Goal: Information Seeking & Learning: Learn about a topic

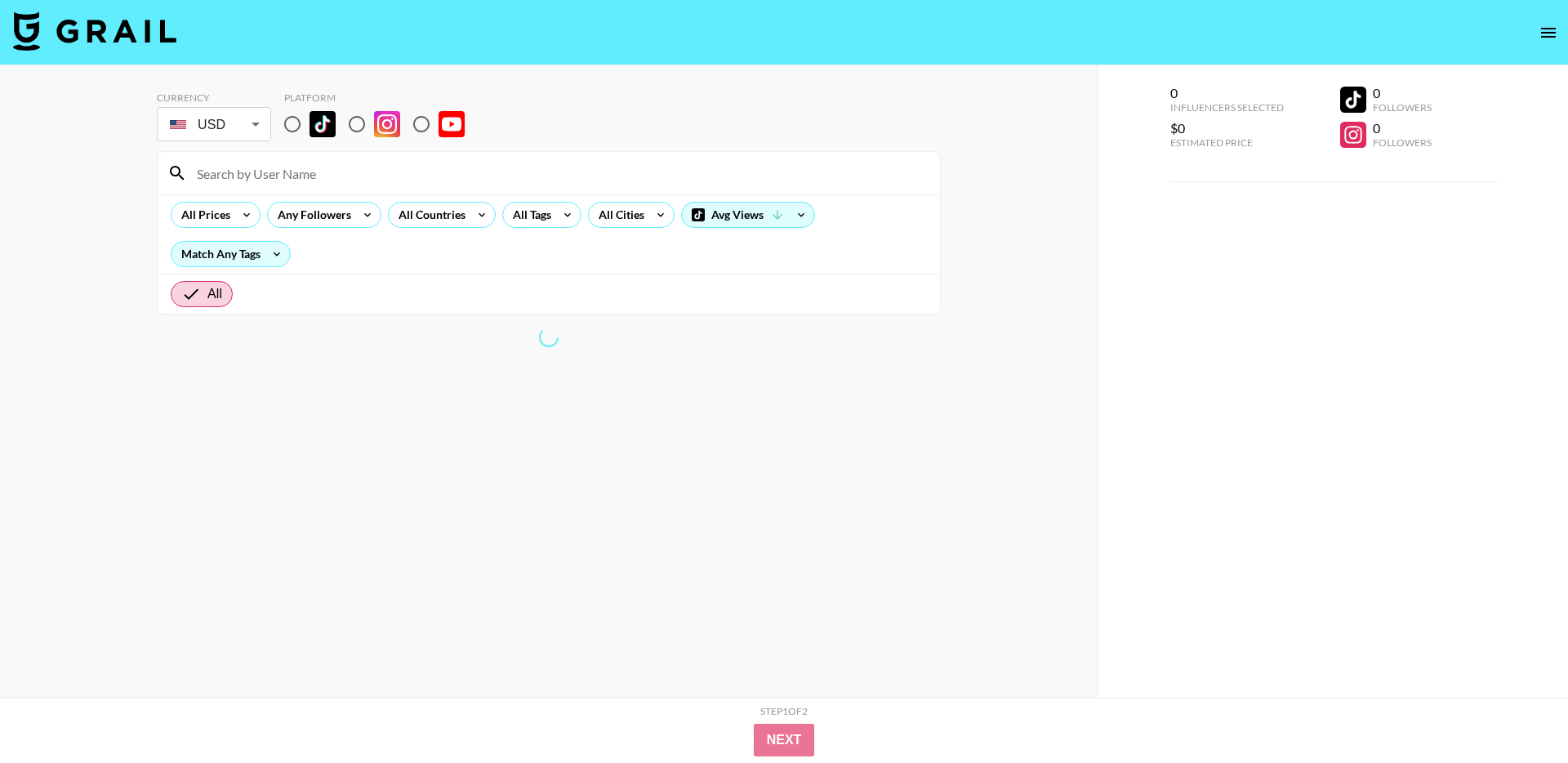
click at [362, 125] on input "radio" at bounding box center [357, 124] width 34 height 34
radio input "true"
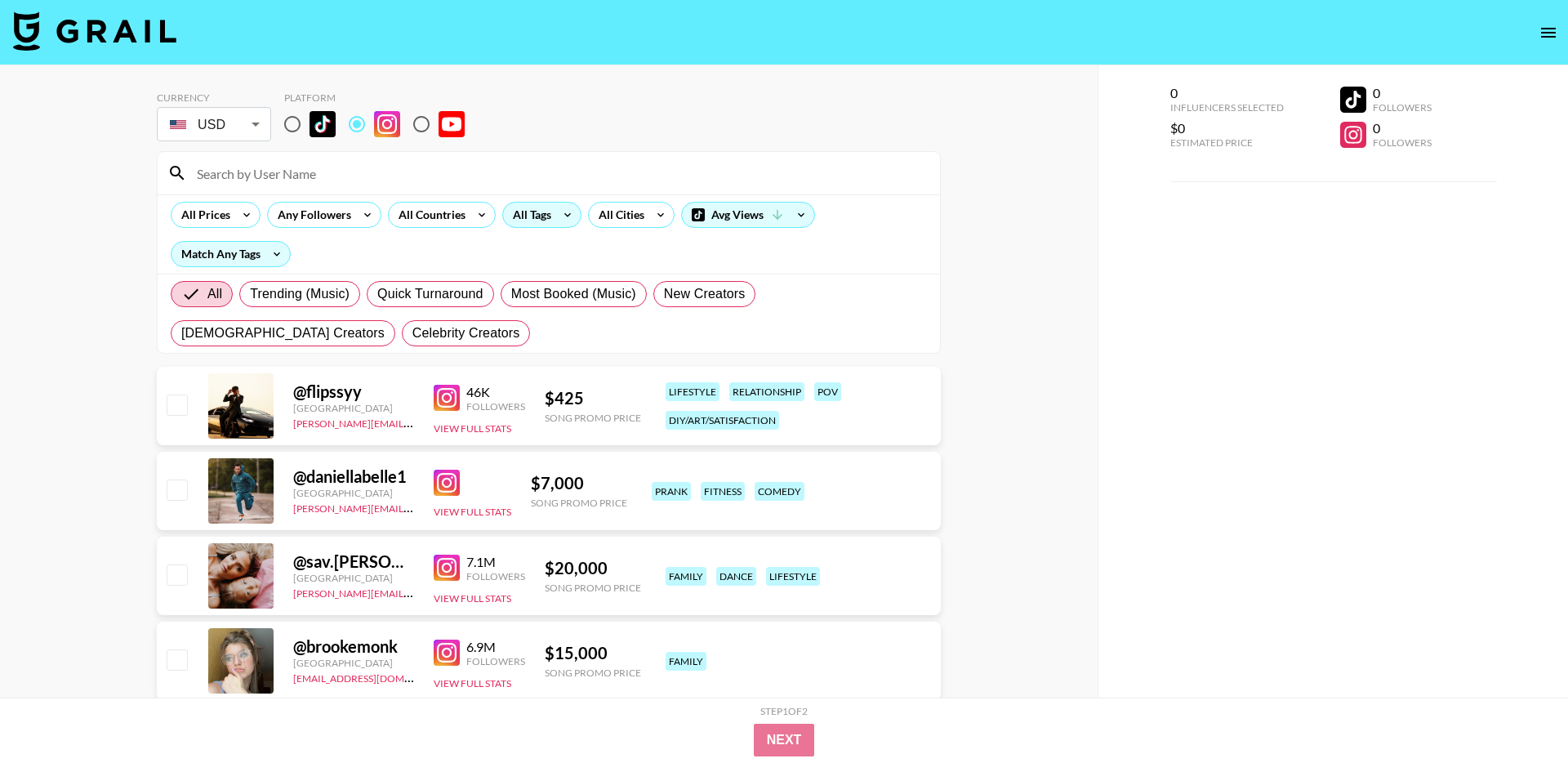
click at [563, 215] on icon at bounding box center [567, 214] width 26 height 24
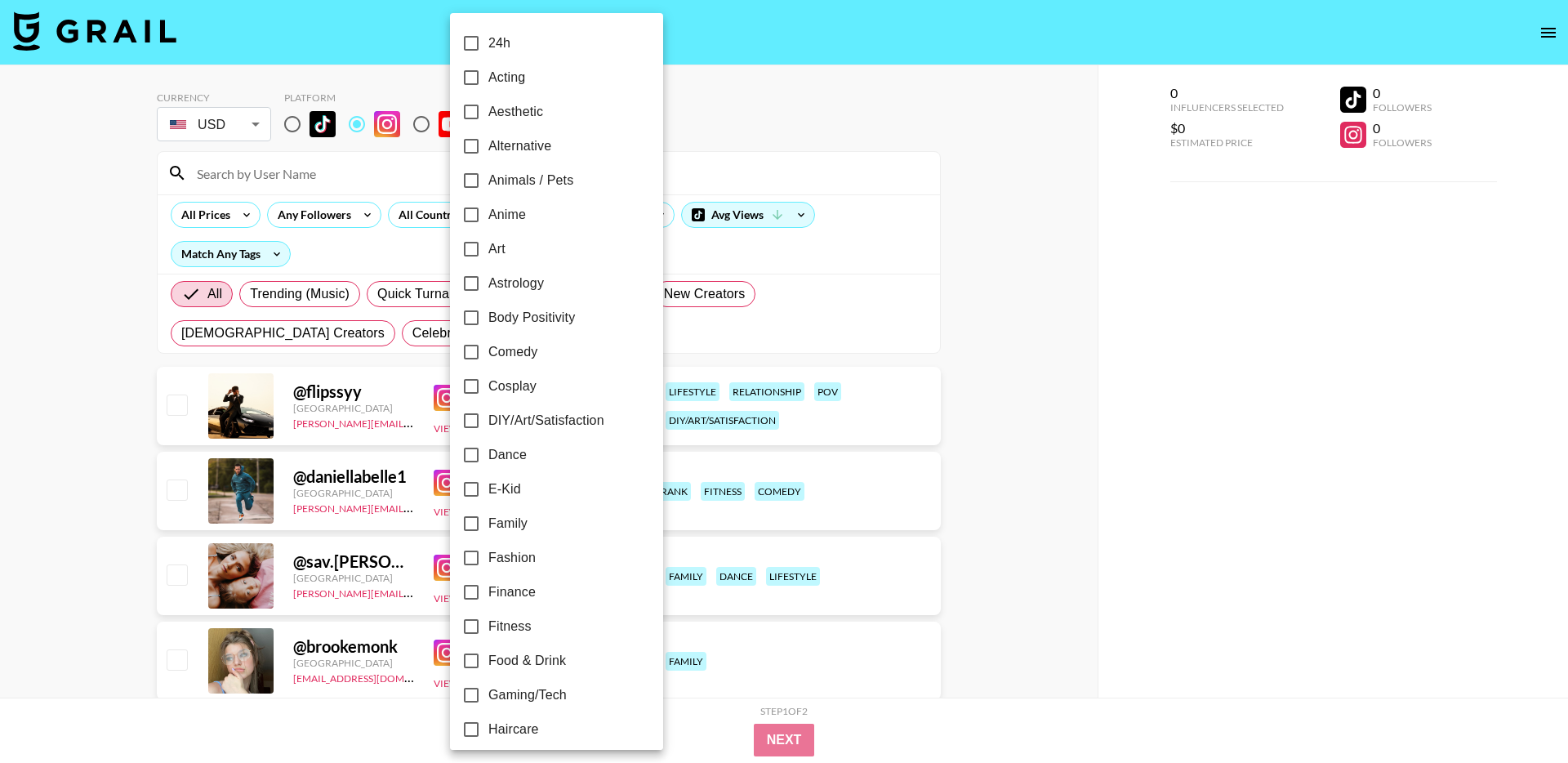
scroll to position [799, 0]
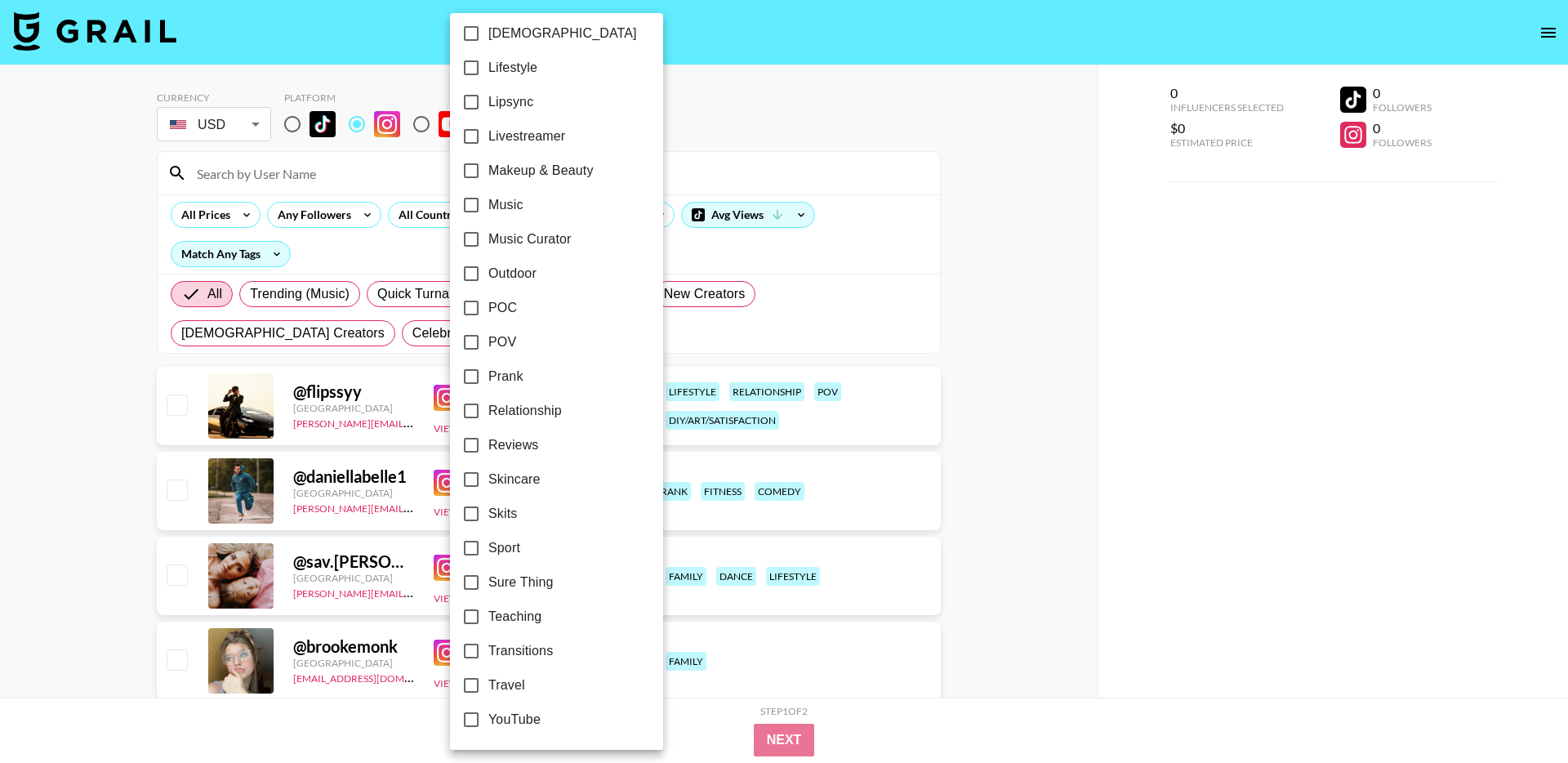
click at [518, 401] on span "Relationship" at bounding box center [525, 411] width 74 height 20
click at [489, 400] on input "Relationship" at bounding box center [471, 411] width 34 height 34
checkbox input "true"
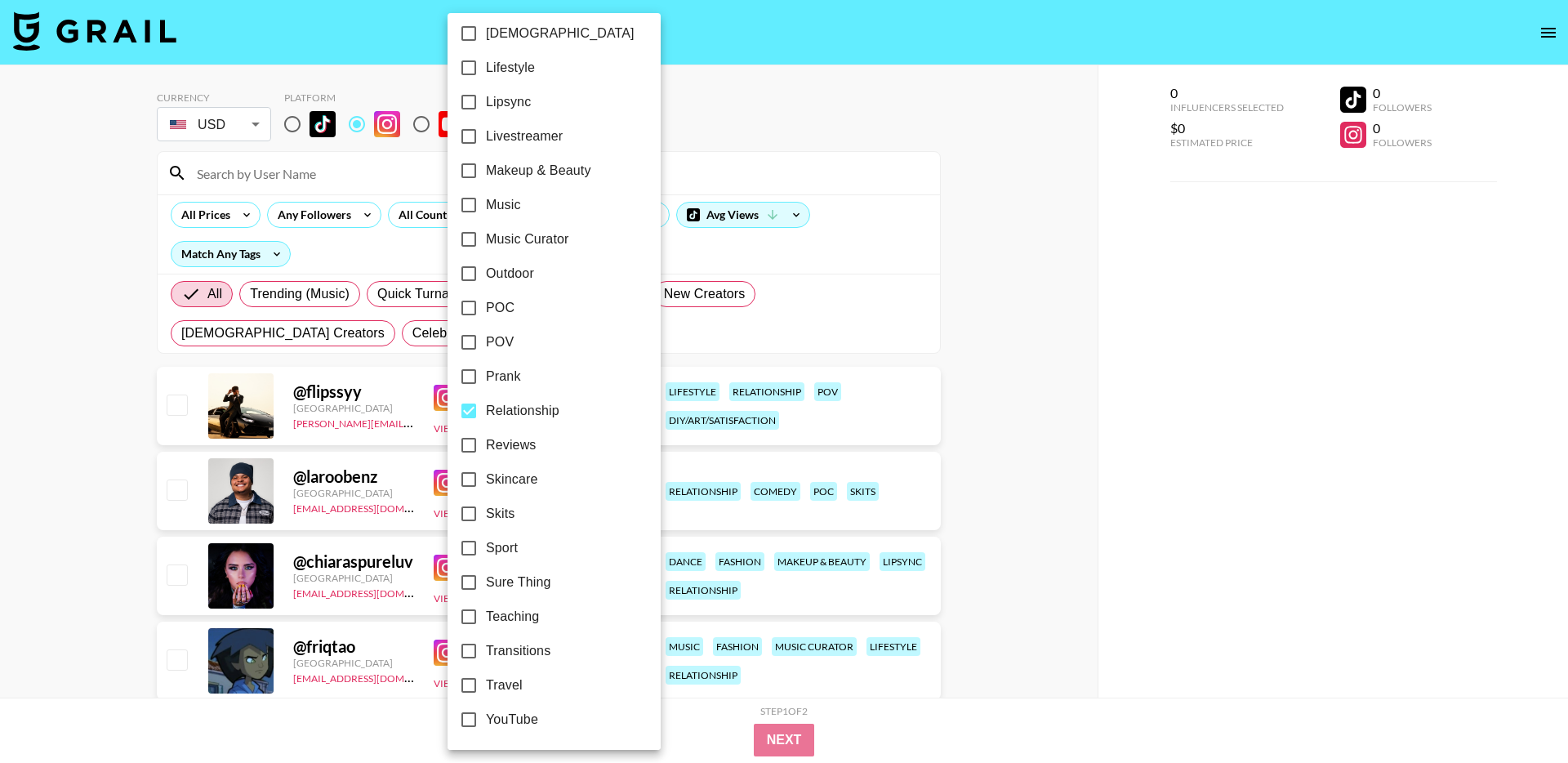
click at [134, 366] on div at bounding box center [784, 381] width 1568 height 763
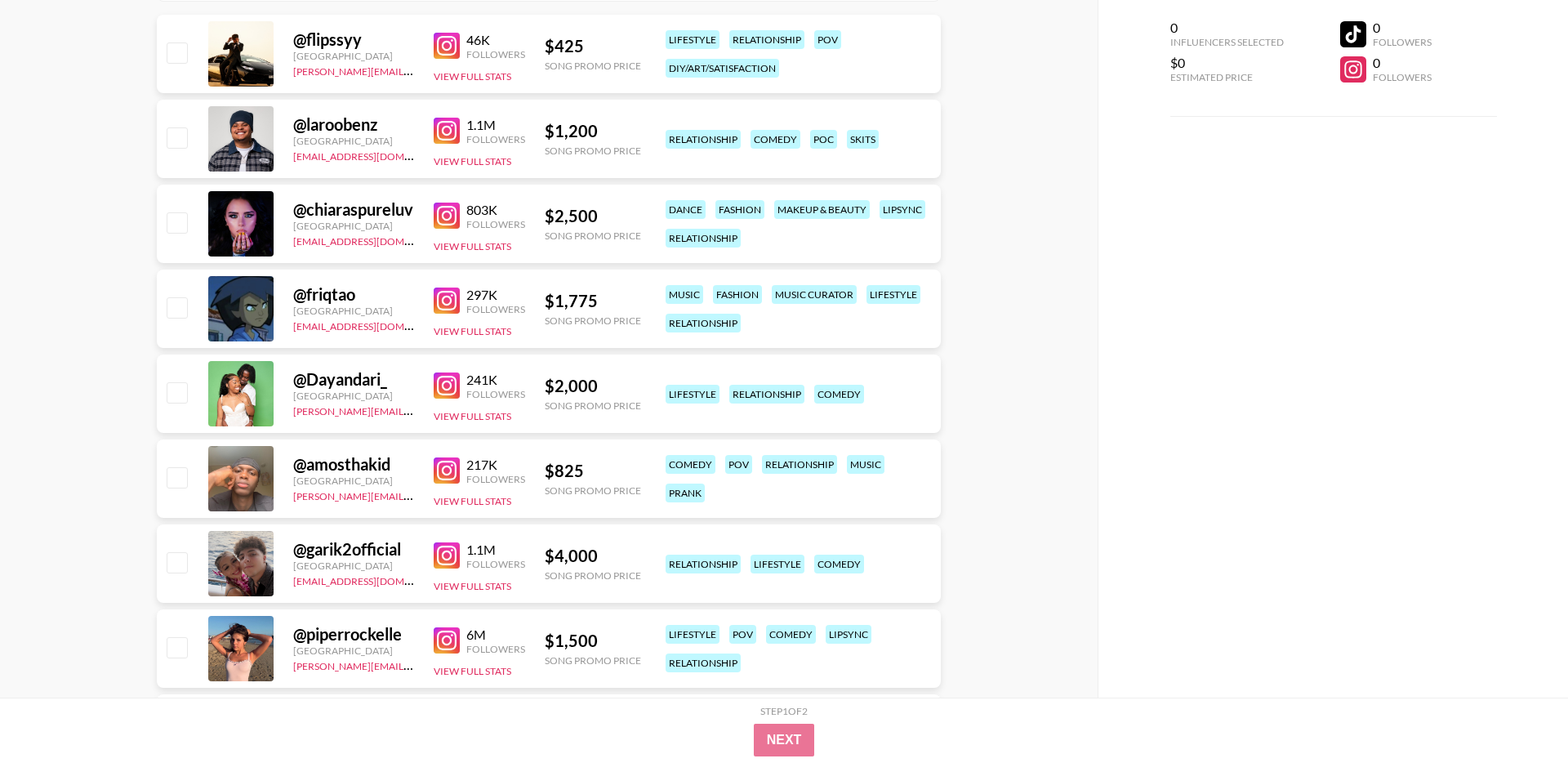
scroll to position [0, 0]
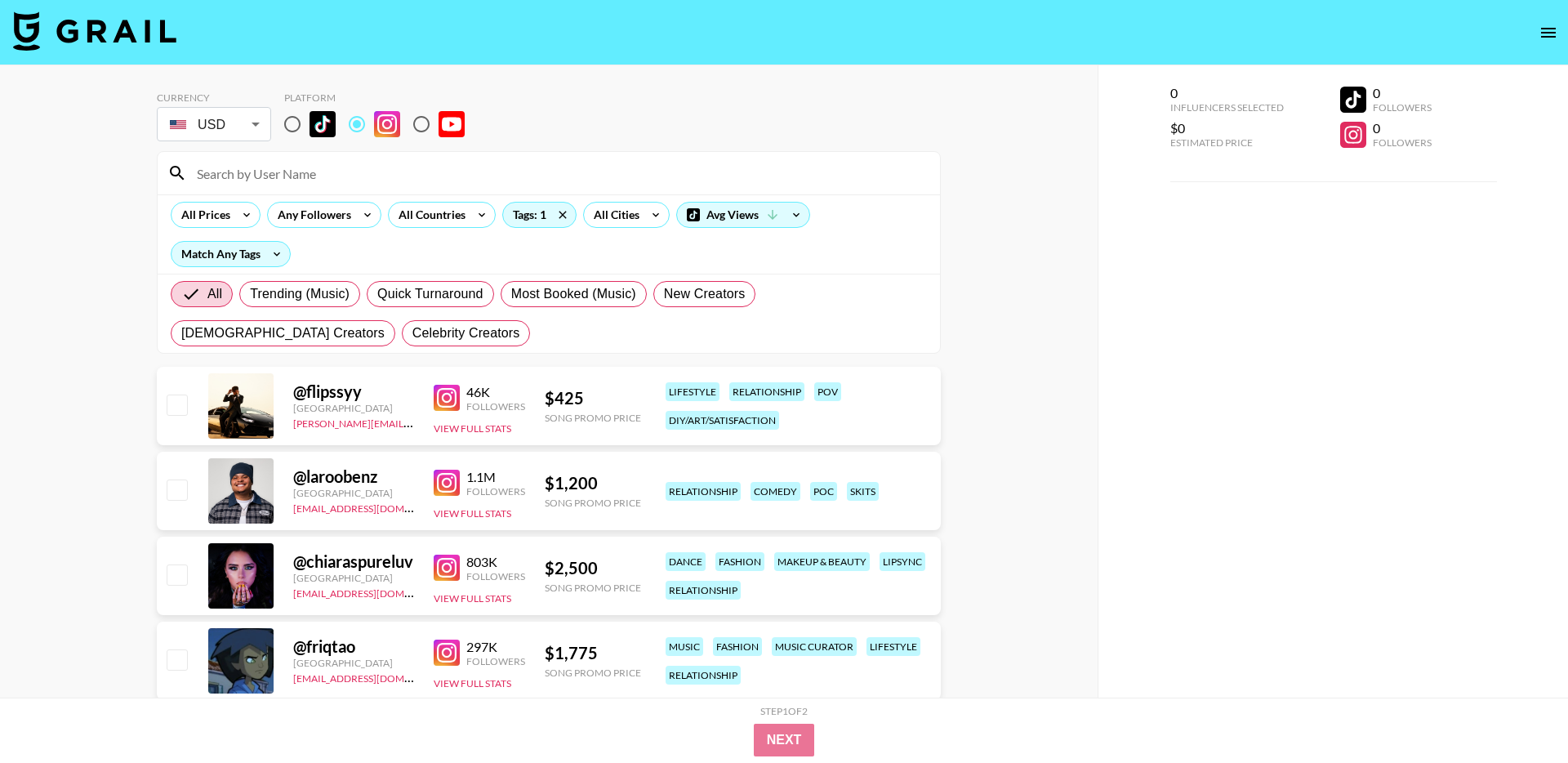
click at [293, 117] on input "radio" at bounding box center [292, 124] width 34 height 34
radio input "true"
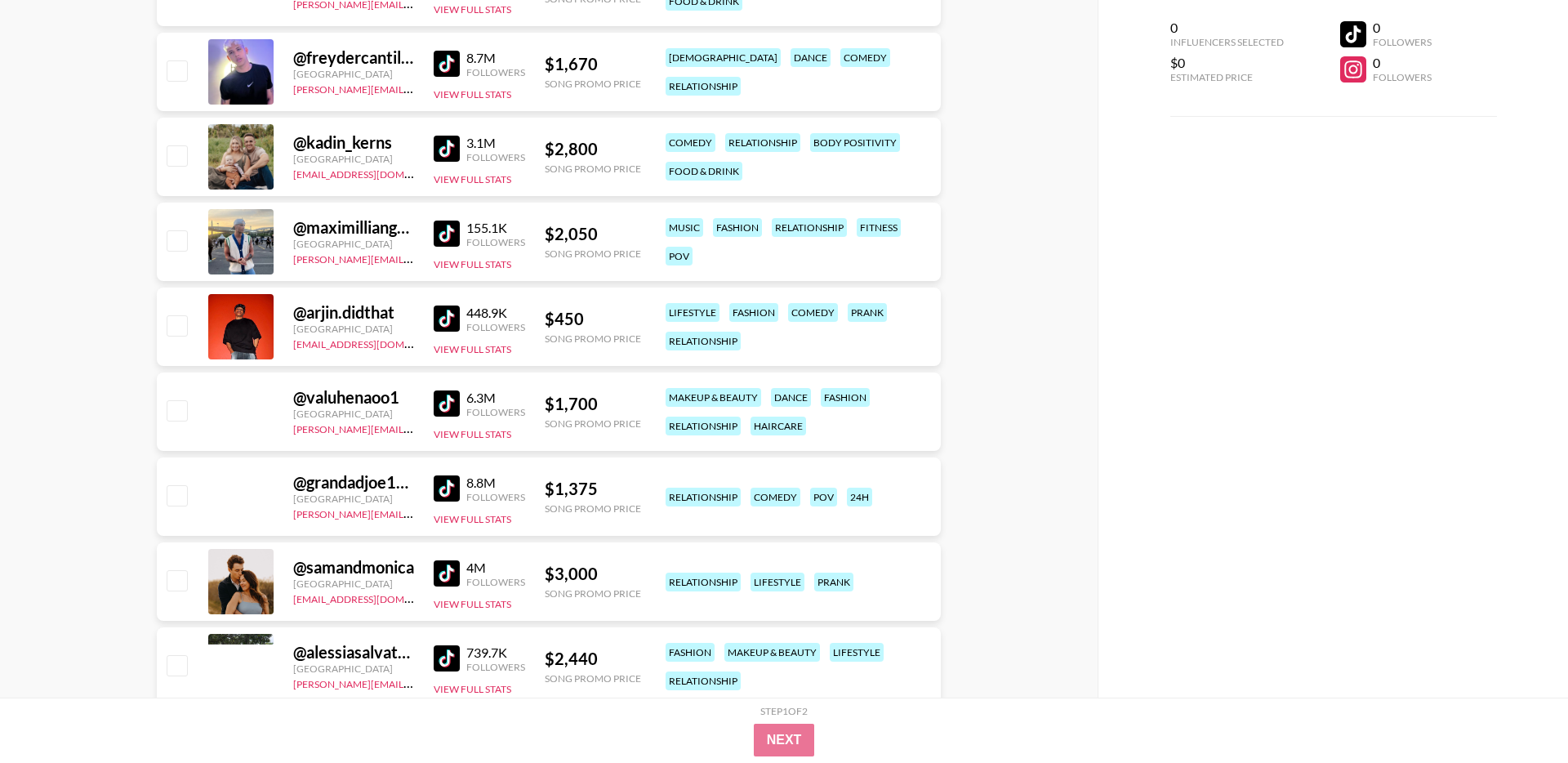
scroll to position [8584, 0]
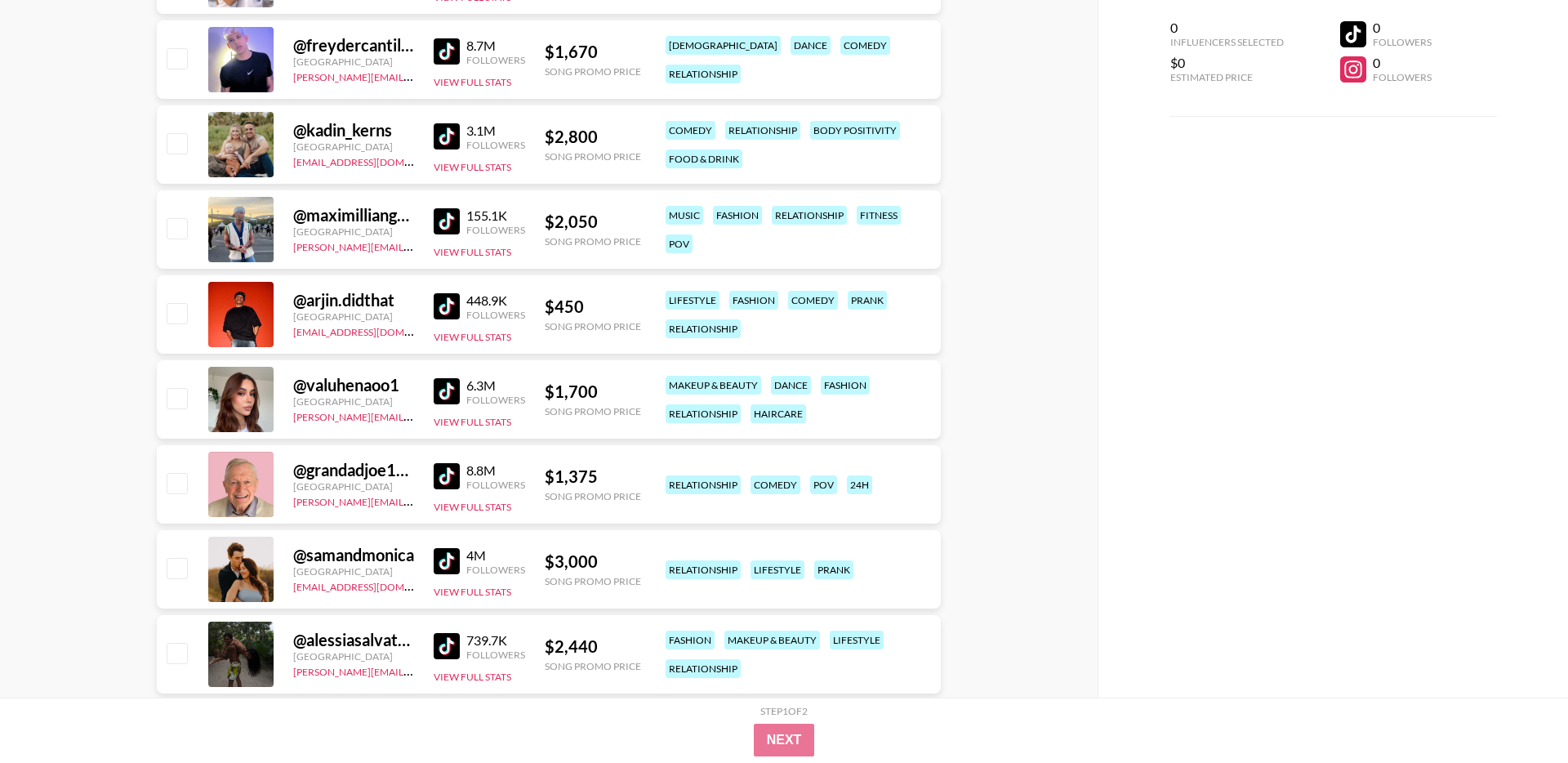
click at [261, 146] on div at bounding box center [240, 144] width 65 height 65
click at [342, 136] on div "@ kadin_kerns" at bounding box center [353, 130] width 121 height 21
click at [461, 169] on button "View Full Stats" at bounding box center [472, 167] width 78 height 13
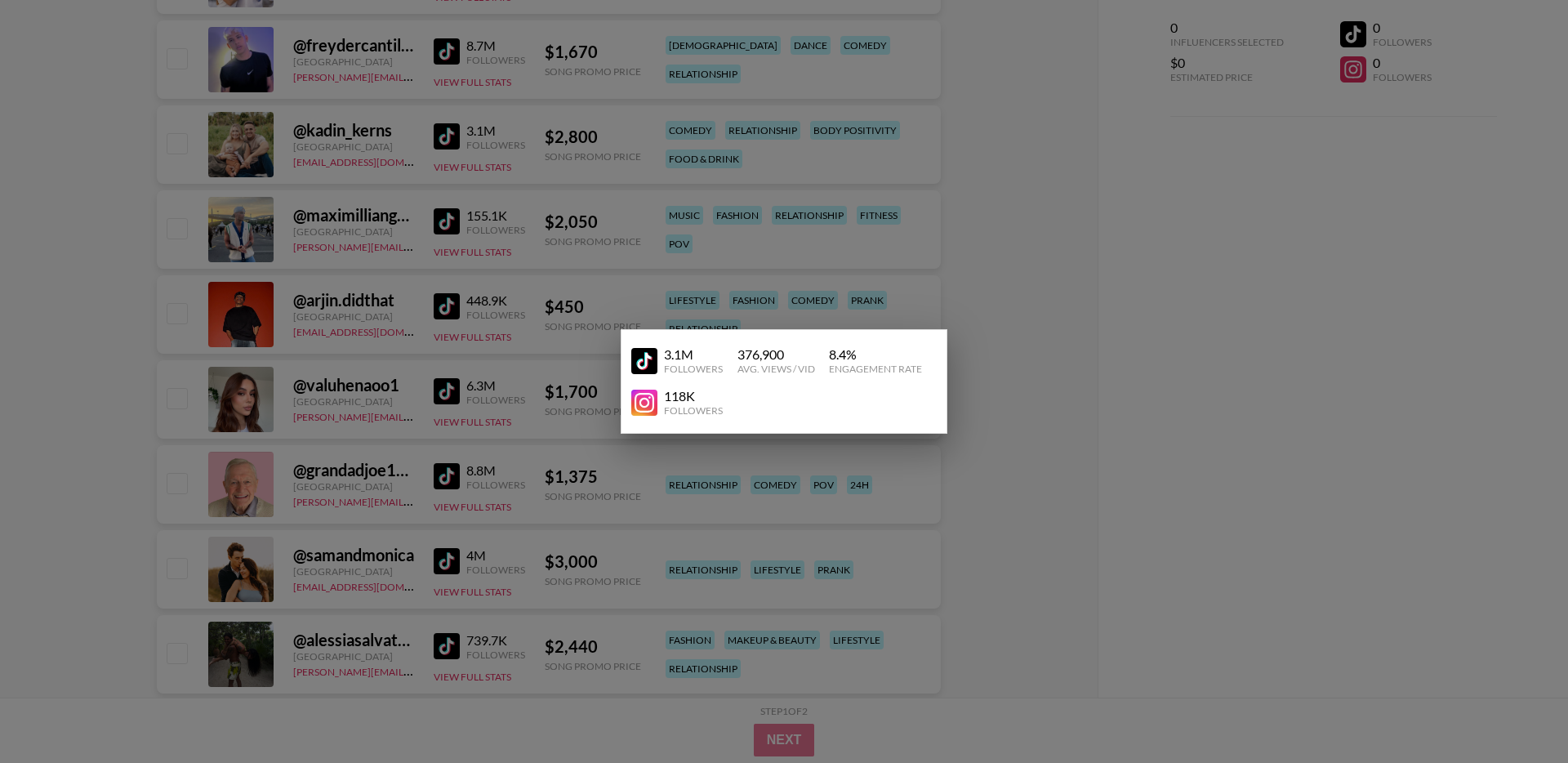
click at [360, 123] on div at bounding box center [784, 381] width 1568 height 763
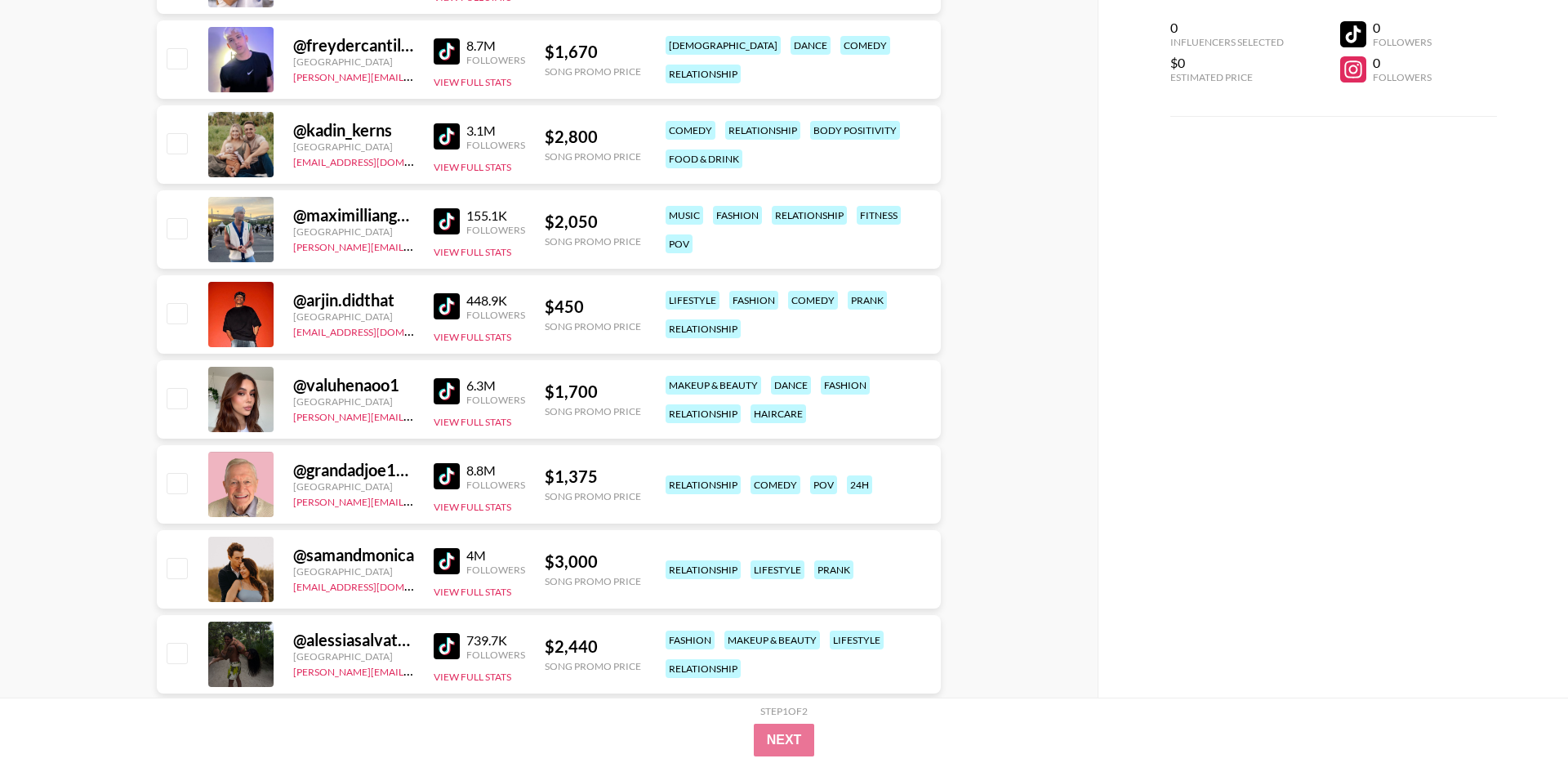
click at [452, 143] on img at bounding box center [446, 136] width 26 height 26
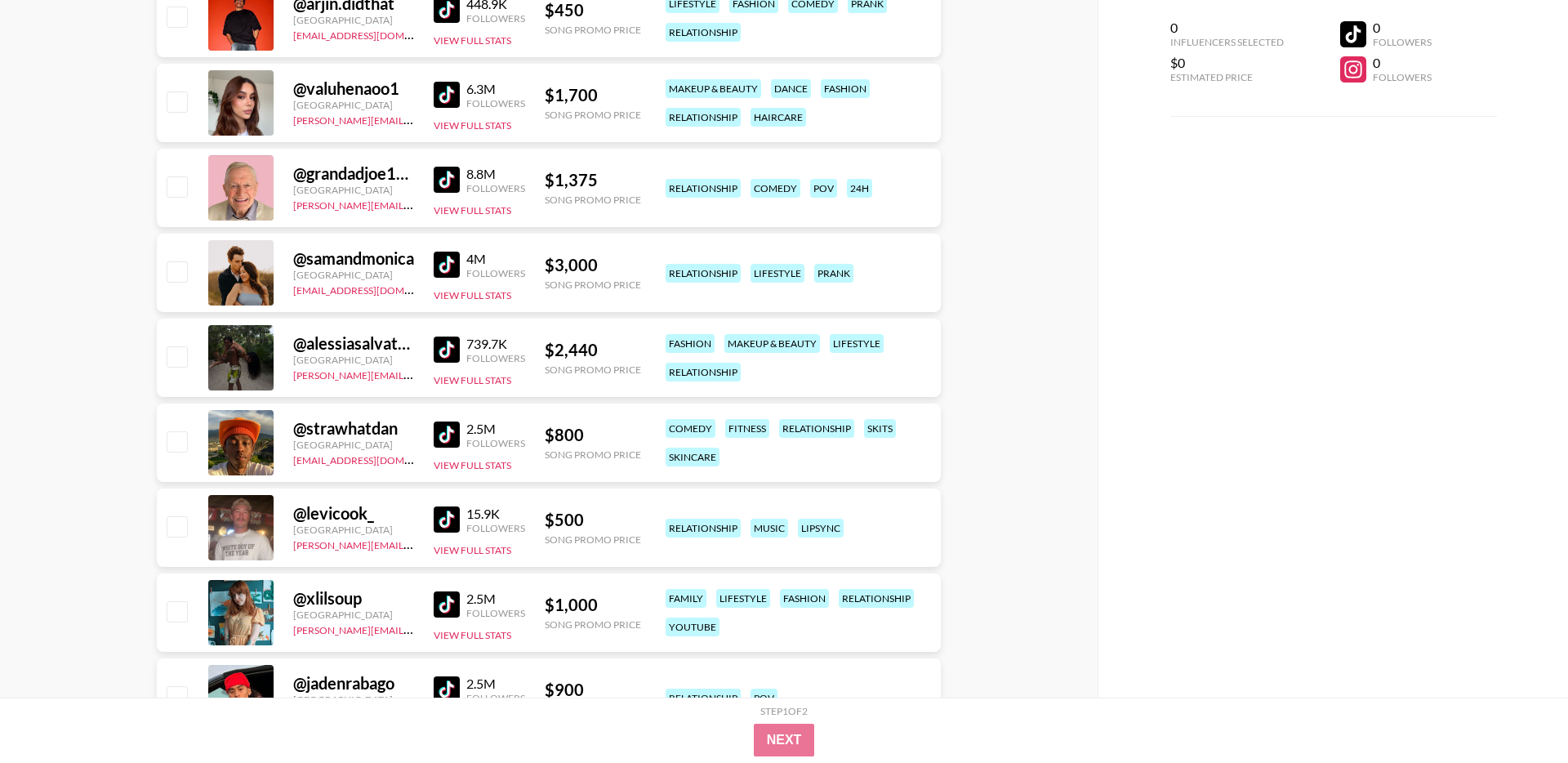
scroll to position [8887, 0]
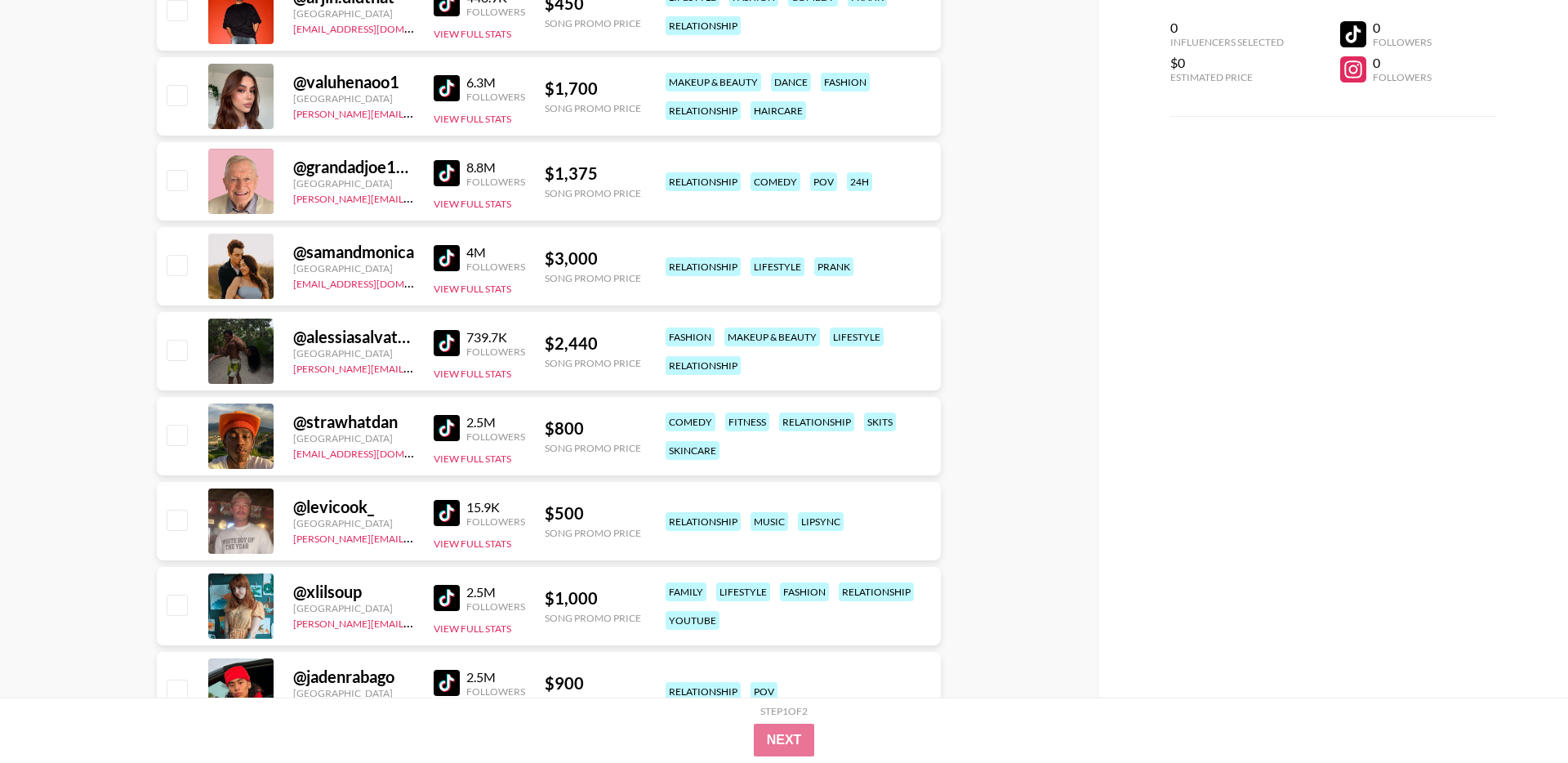
click at [444, 260] on img at bounding box center [446, 257] width 26 height 26
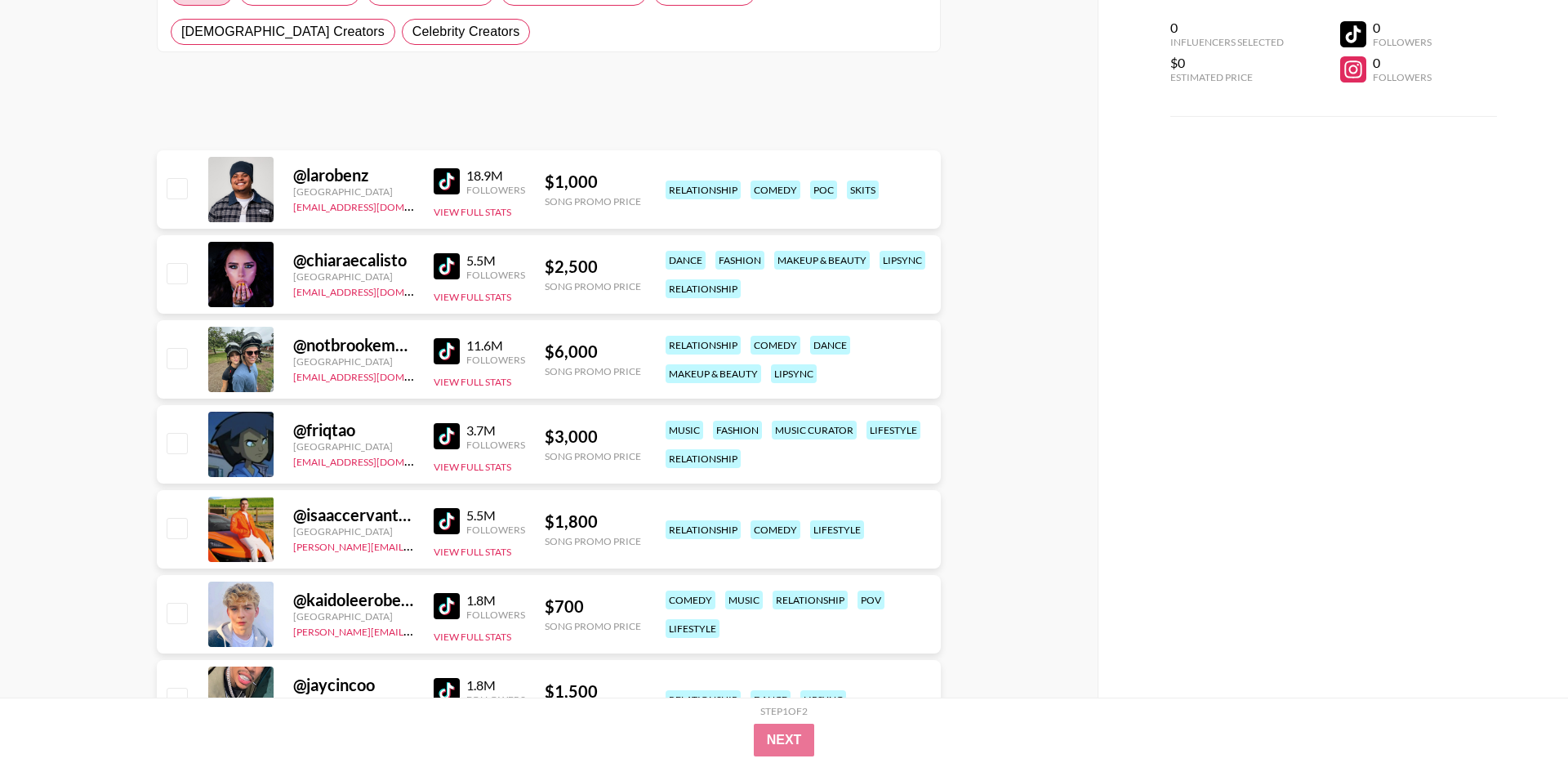
scroll to position [0, 0]
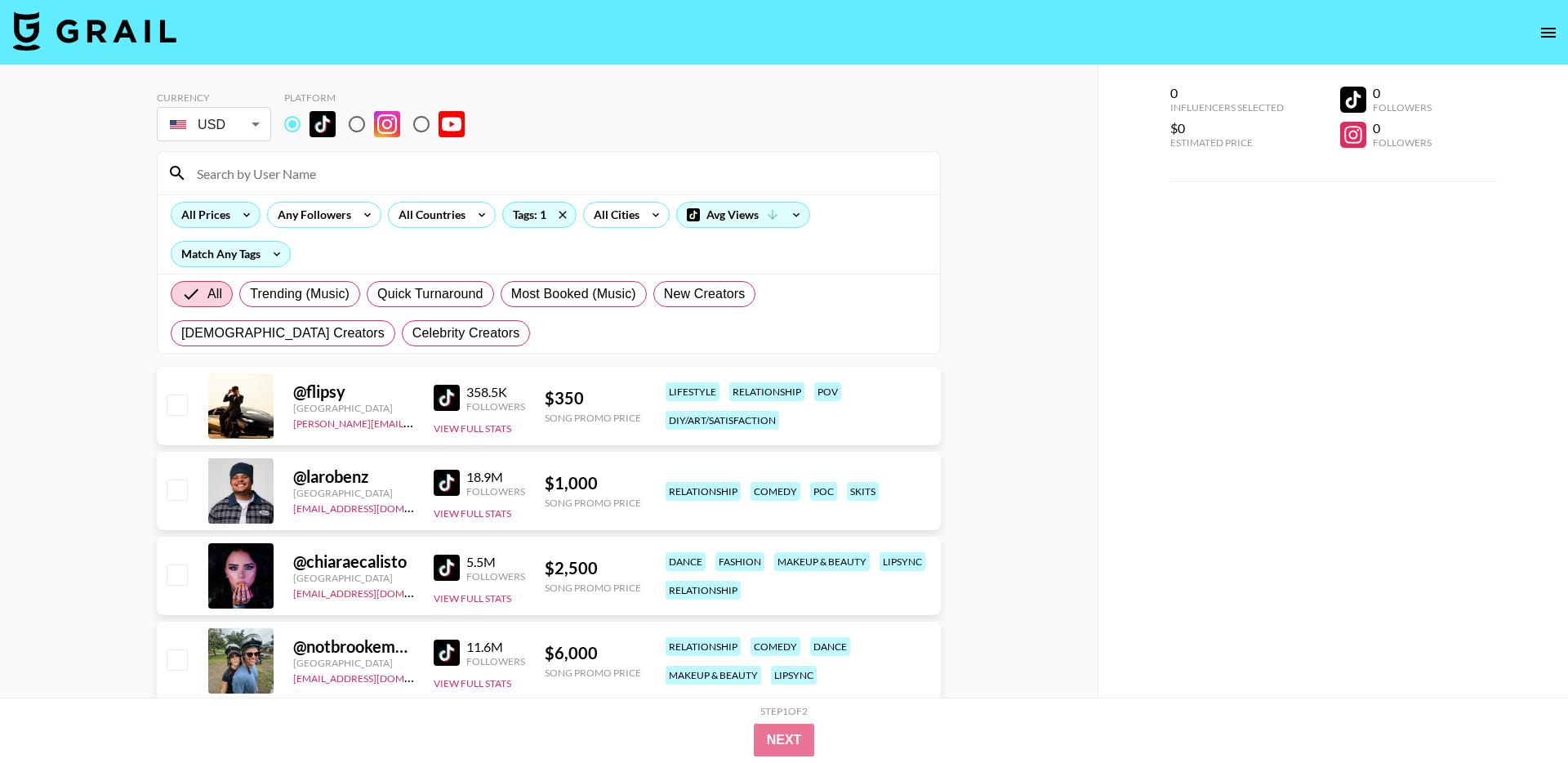
click at [238, 215] on icon at bounding box center [246, 214] width 26 height 24
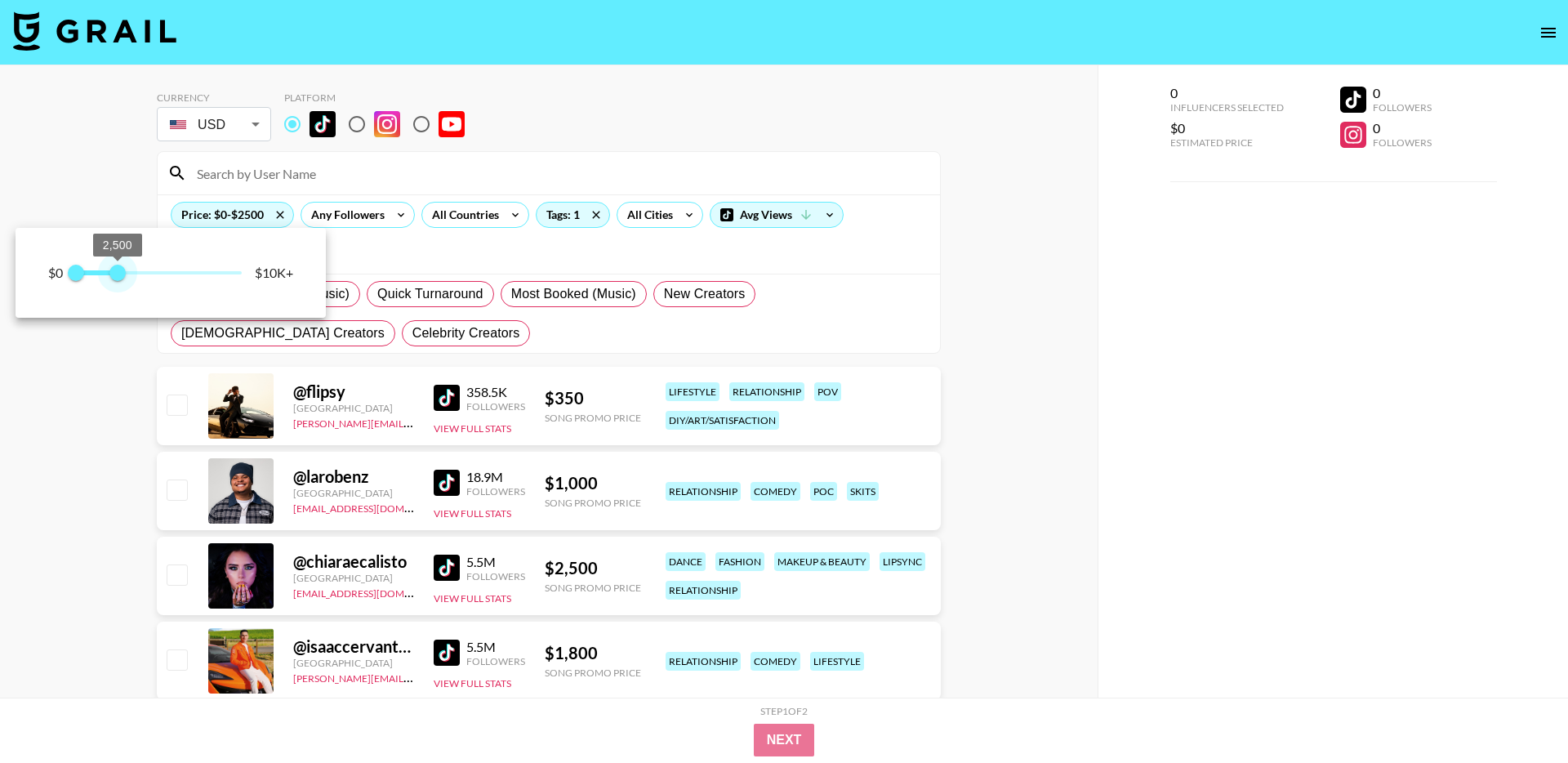
type input "2750"
drag, startPoint x: 243, startPoint y: 273, endPoint x: 121, endPoint y: 273, distance: 122.0
click at [121, 273] on span "2,750" at bounding box center [122, 273] width 16 height 16
click at [115, 180] on div at bounding box center [784, 381] width 1568 height 763
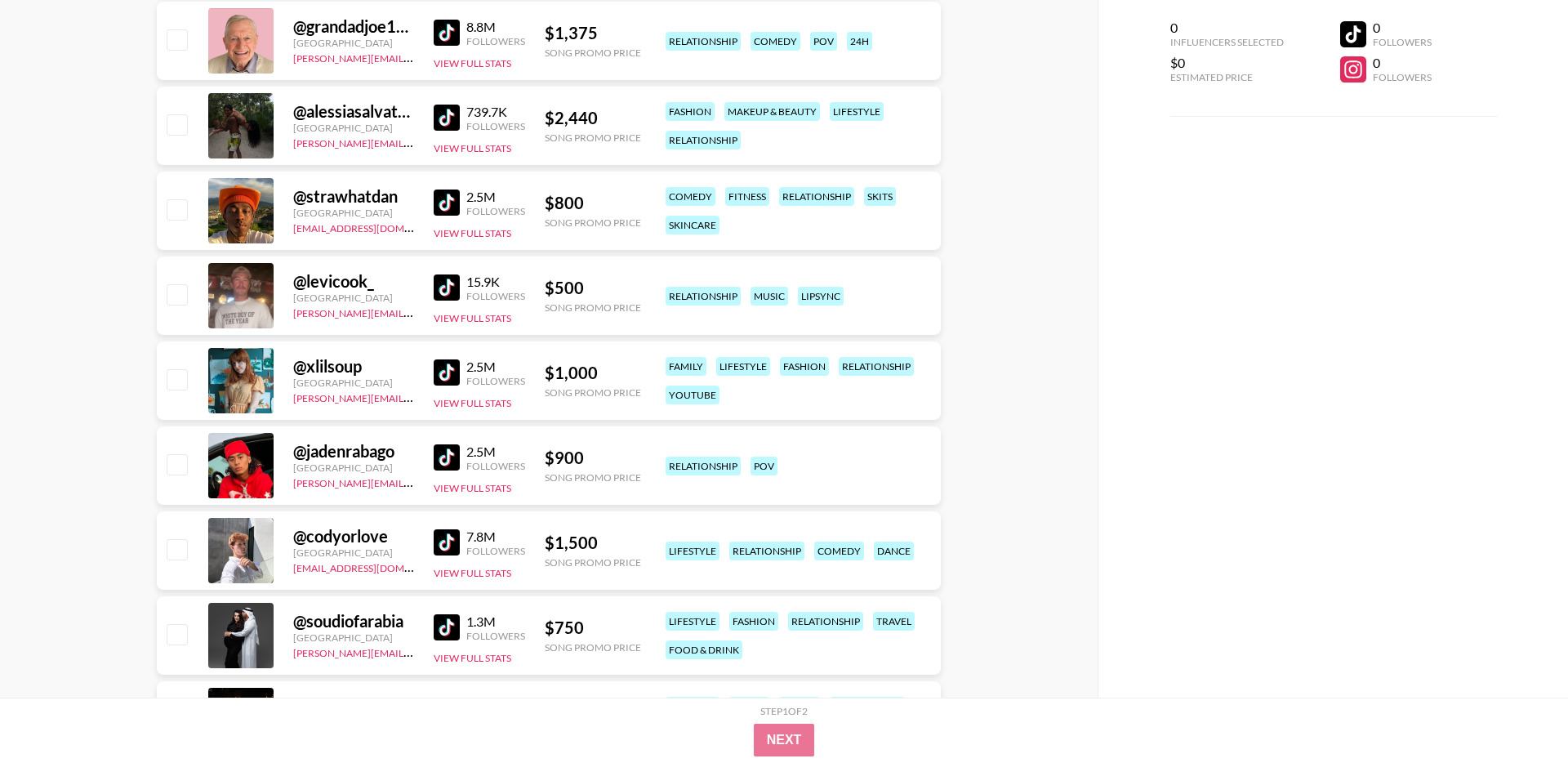
scroll to position [7577, 0]
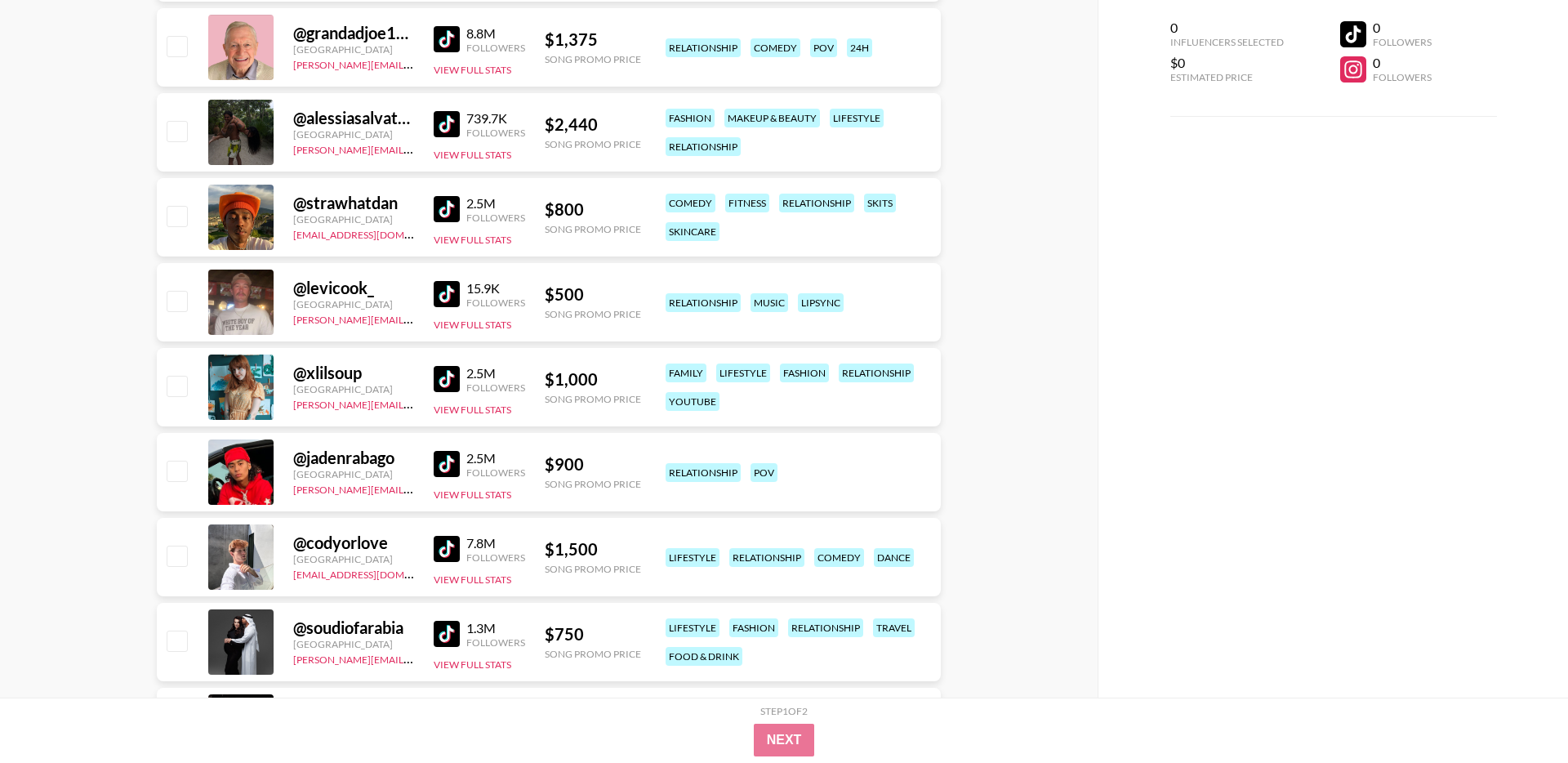
click at [441, 291] on img at bounding box center [446, 293] width 26 height 26
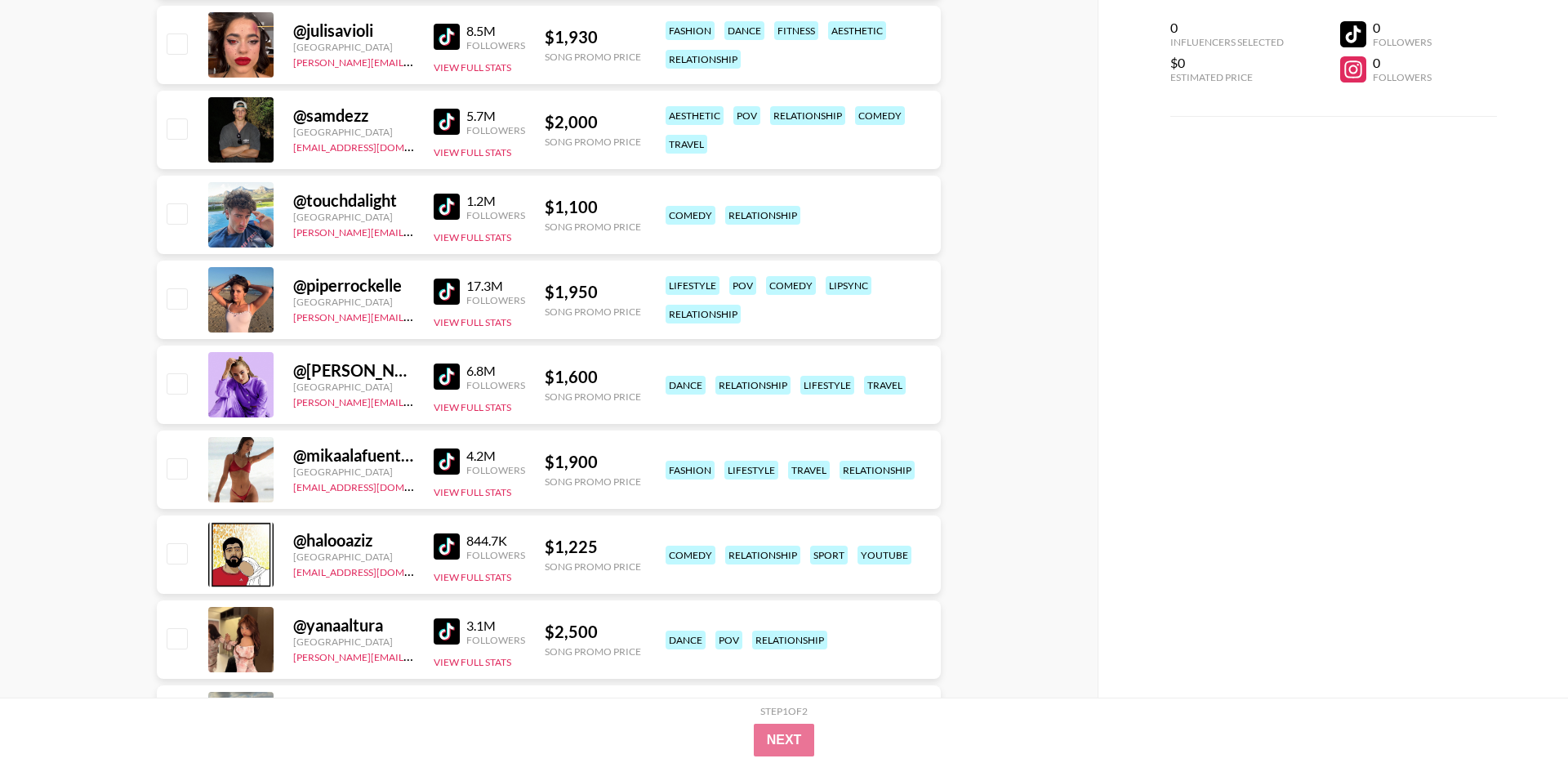
scroll to position [1381, 0]
click at [444, 459] on img at bounding box center [446, 460] width 26 height 26
click at [455, 455] on img at bounding box center [446, 460] width 26 height 26
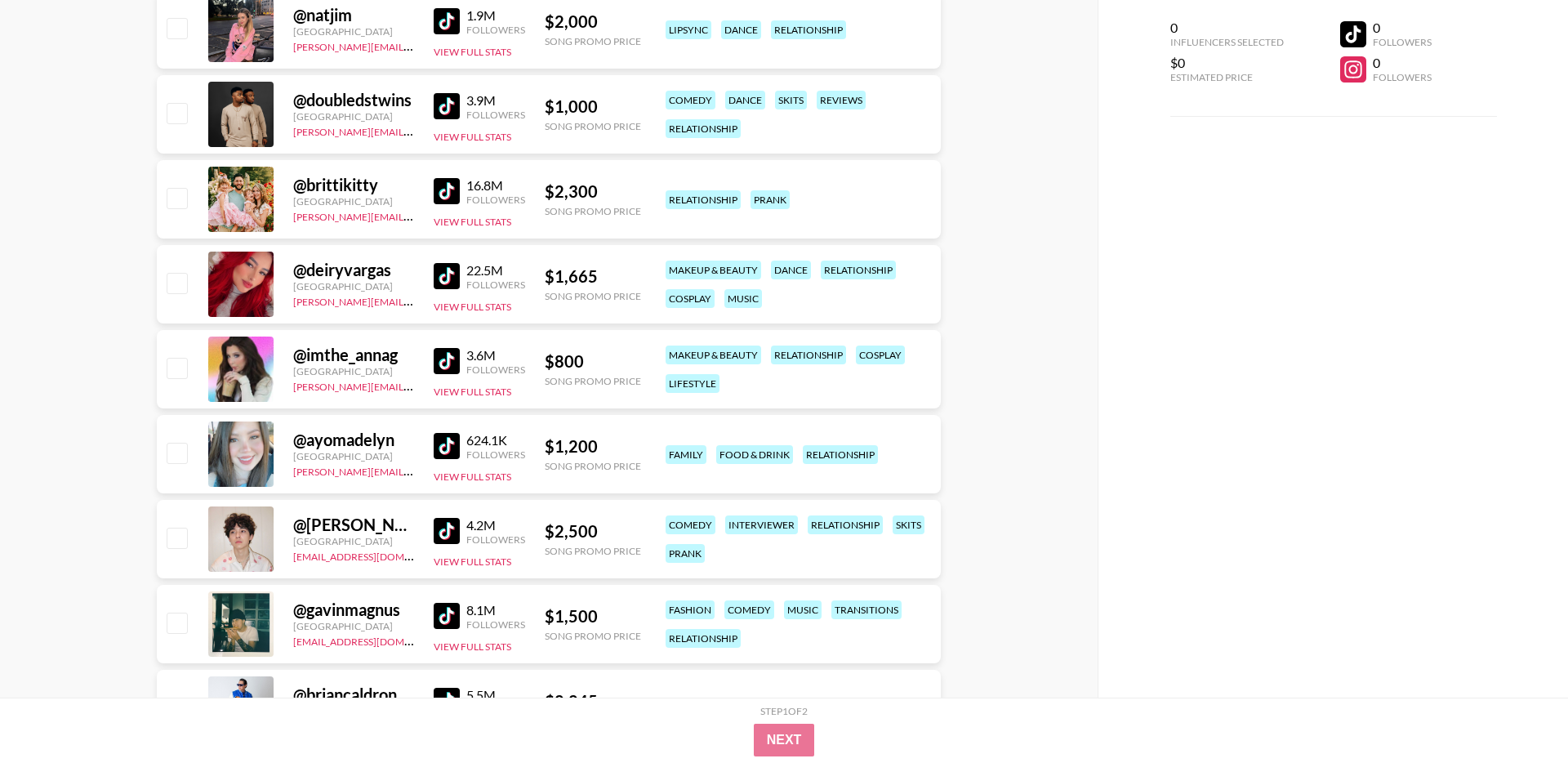
scroll to position [2758, 0]
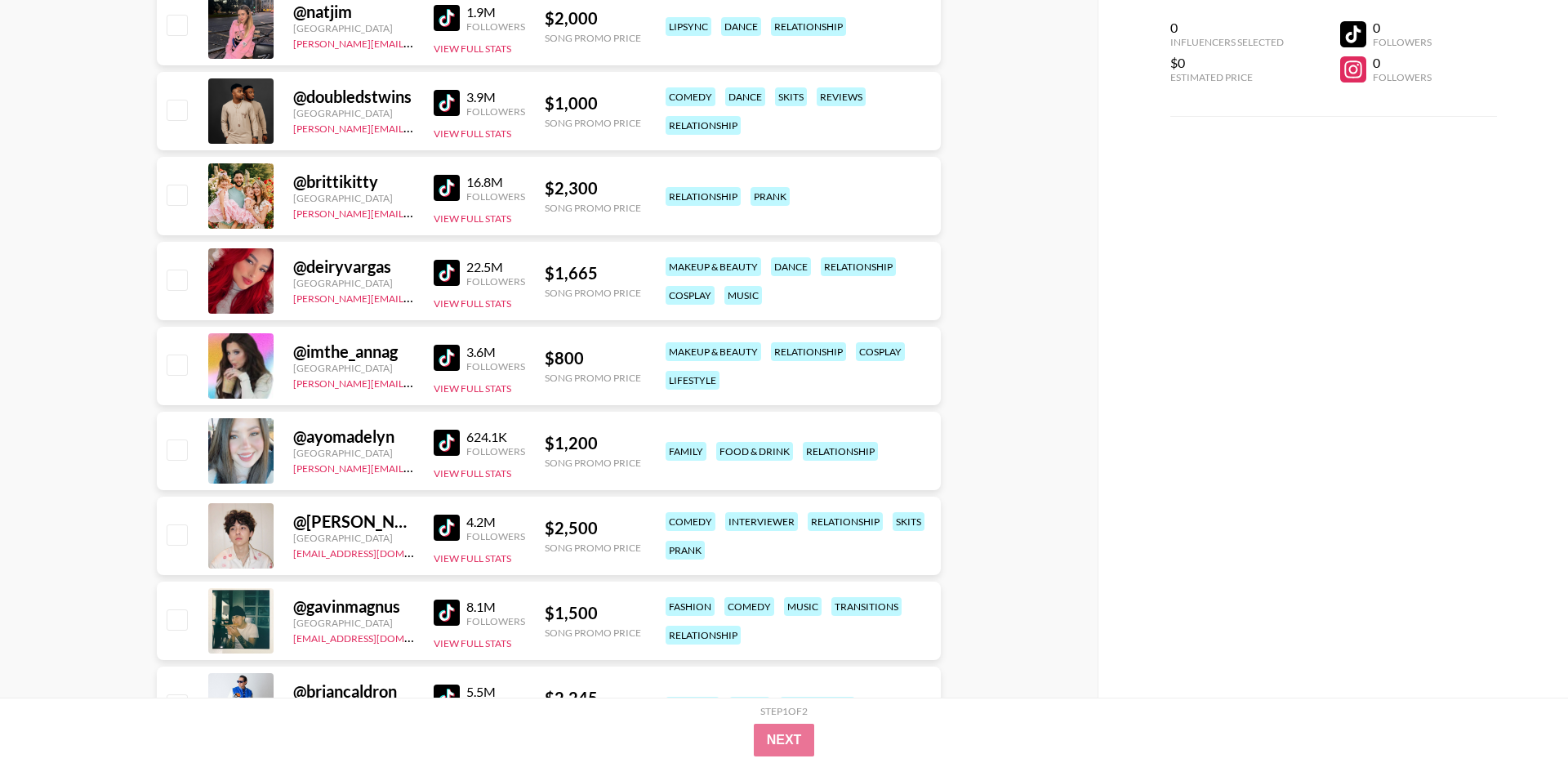
click at [453, 187] on img at bounding box center [446, 187] width 26 height 26
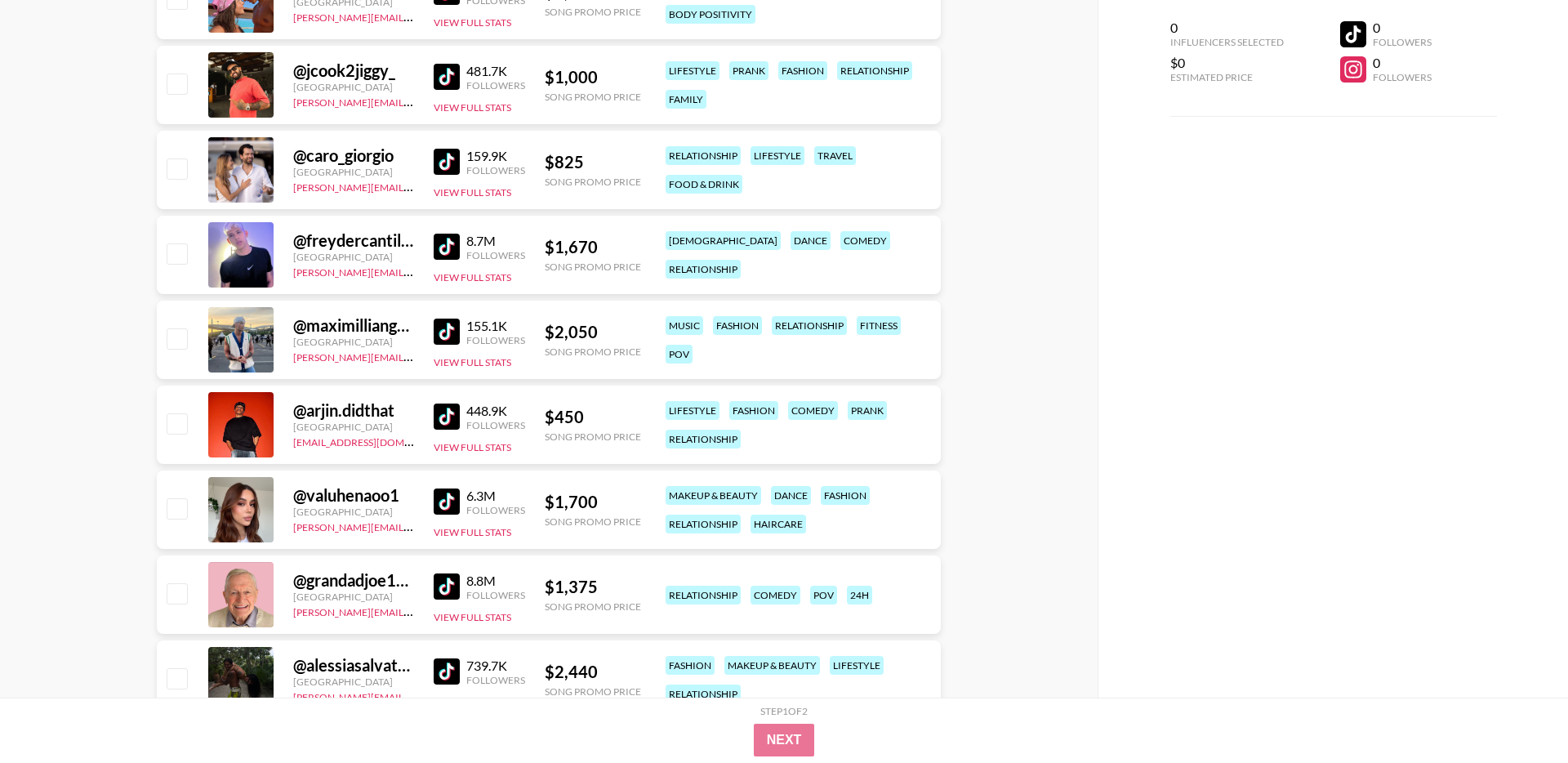
scroll to position [7043, 0]
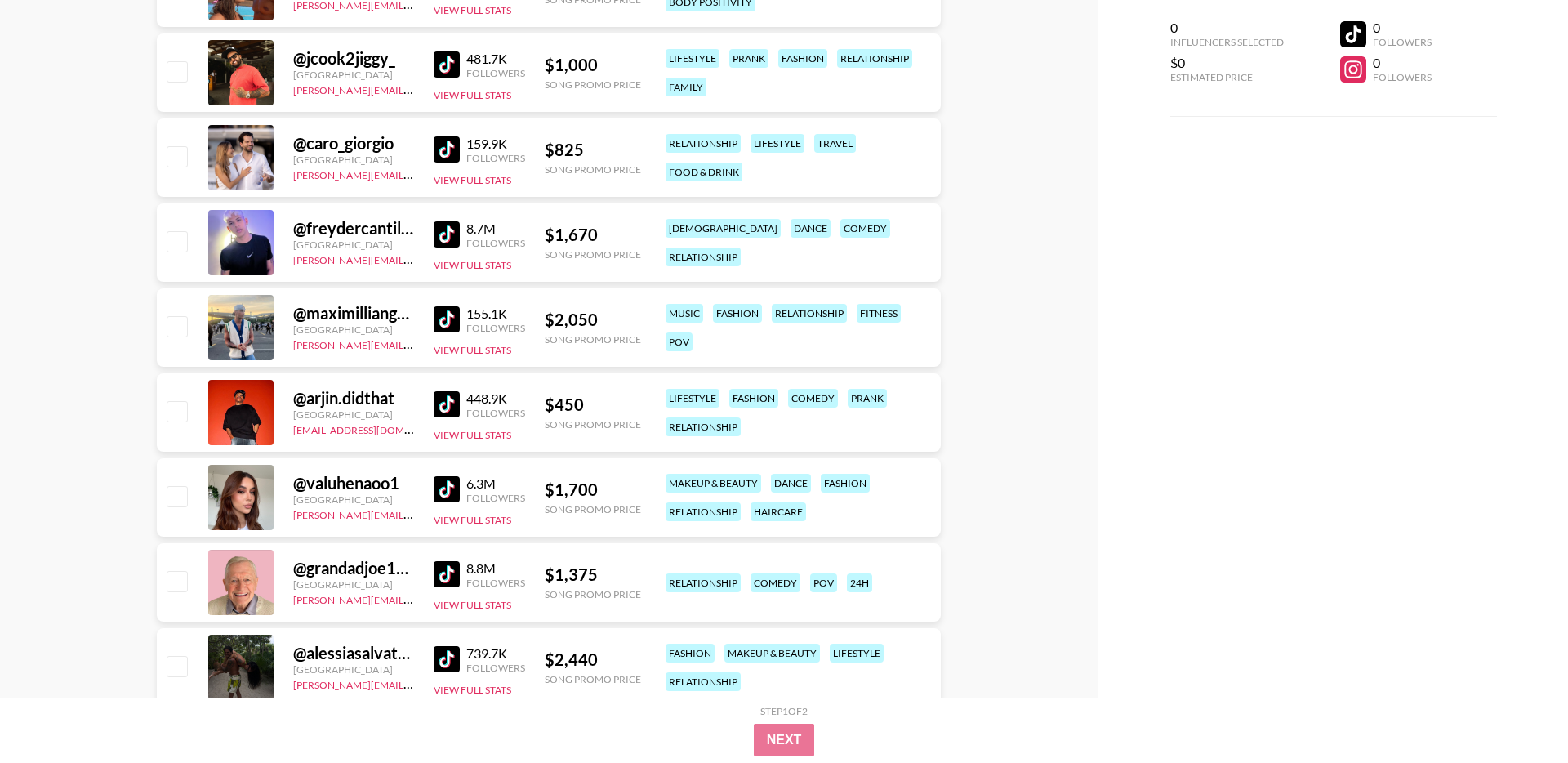
click at [451, 318] on img at bounding box center [446, 319] width 26 height 26
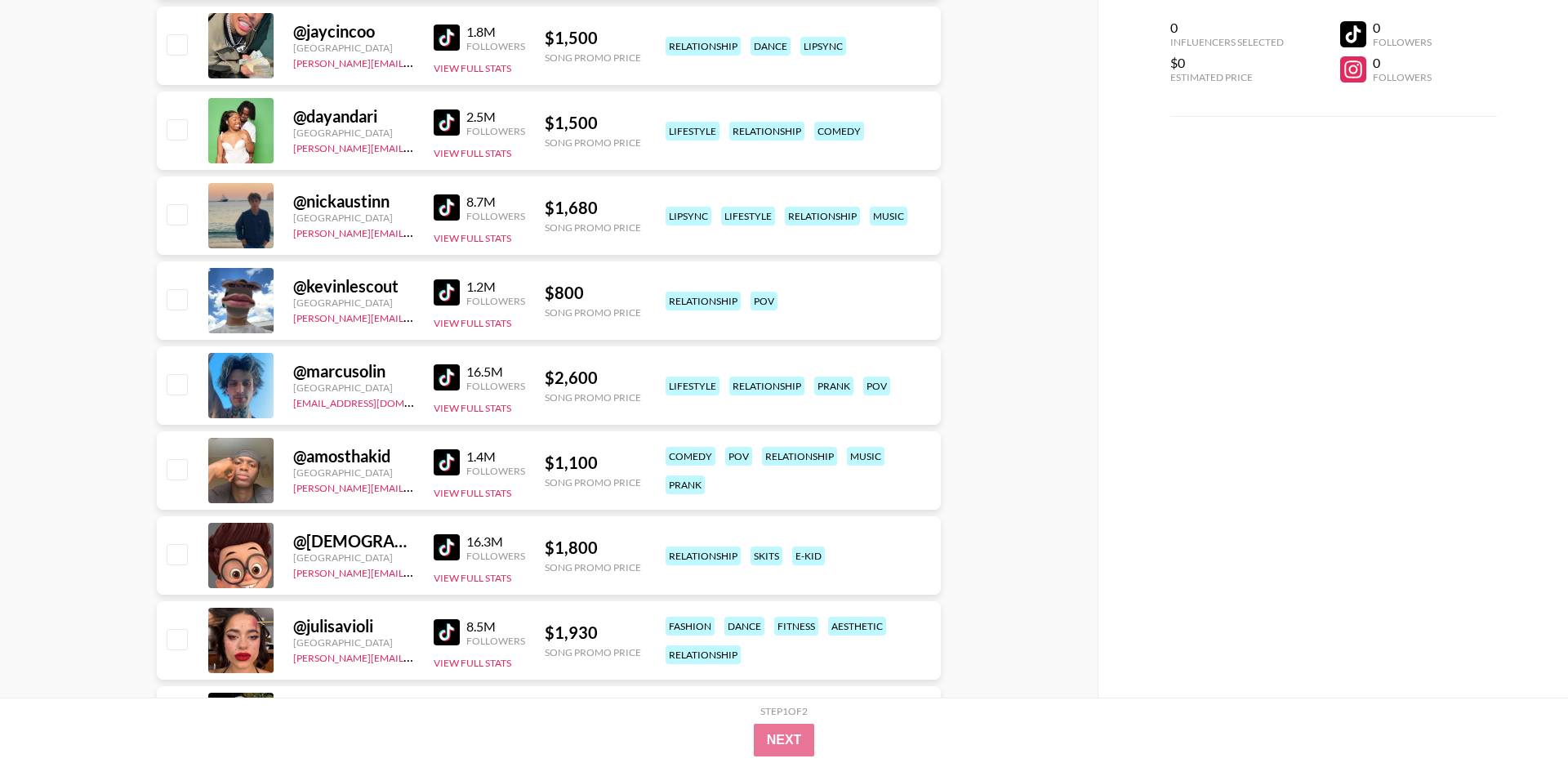
scroll to position [0, 0]
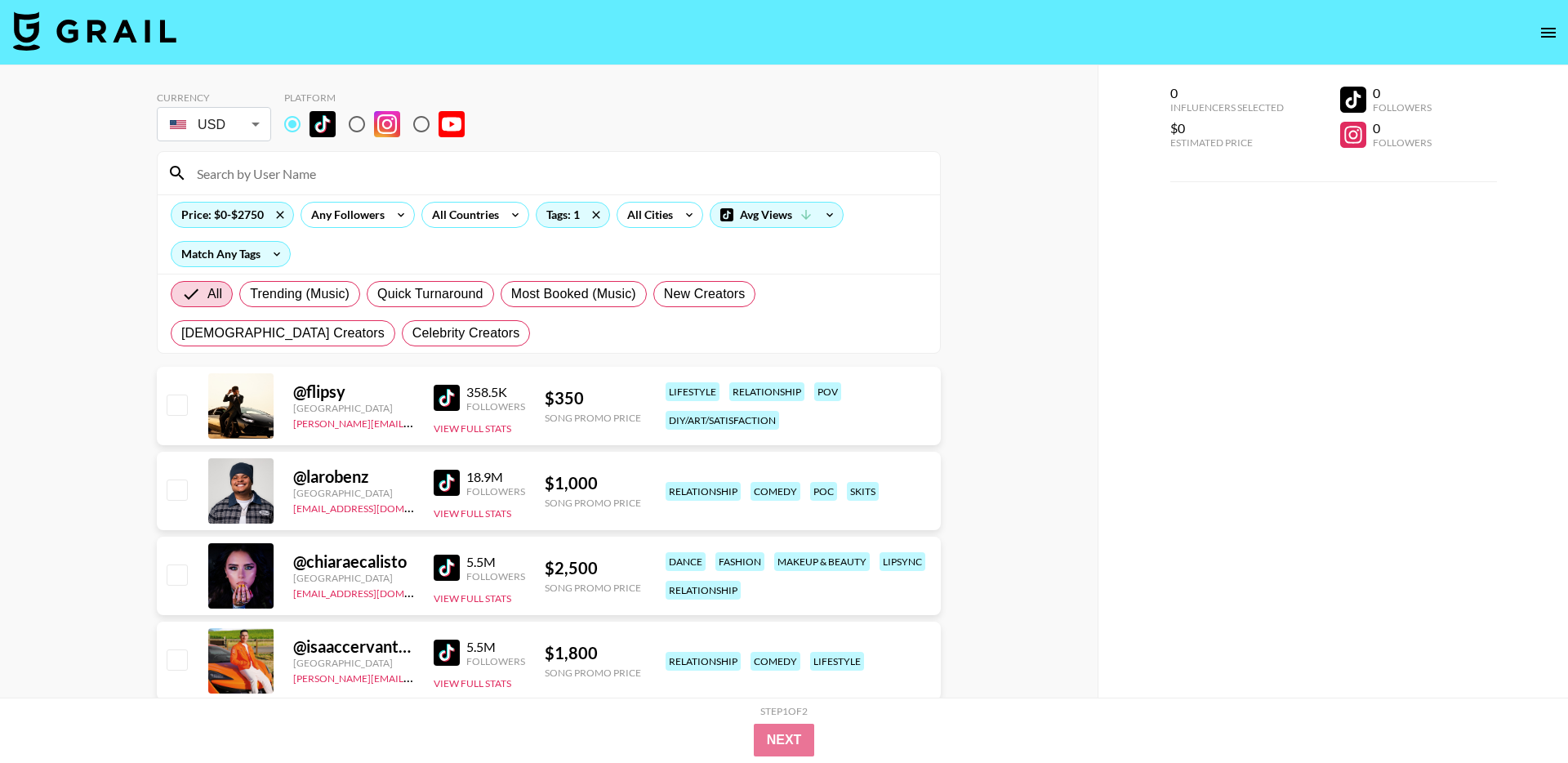
click at [440, 389] on img at bounding box center [446, 397] width 26 height 26
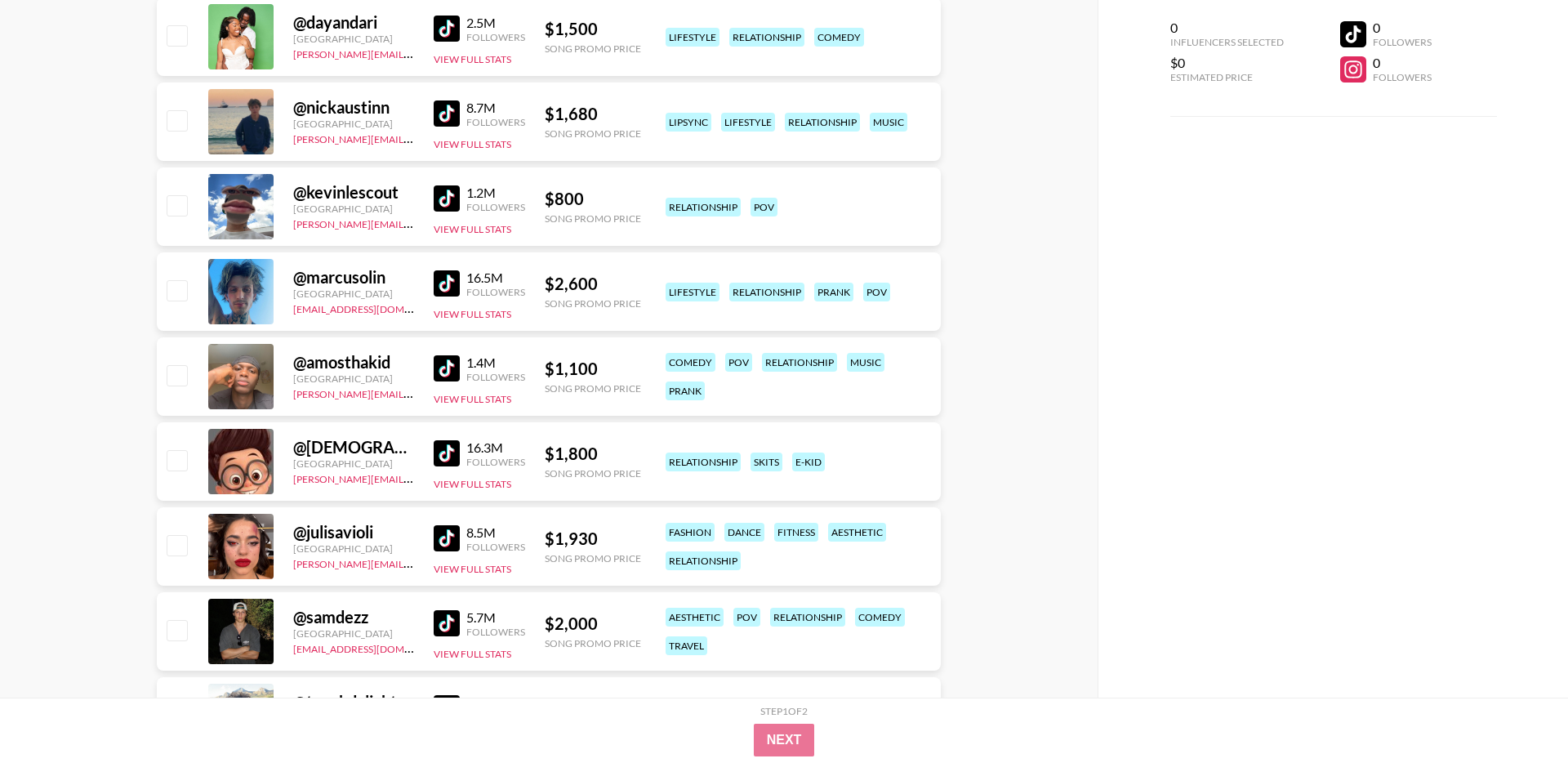
scroll to position [878, 0]
